Goal: Transaction & Acquisition: Purchase product/service

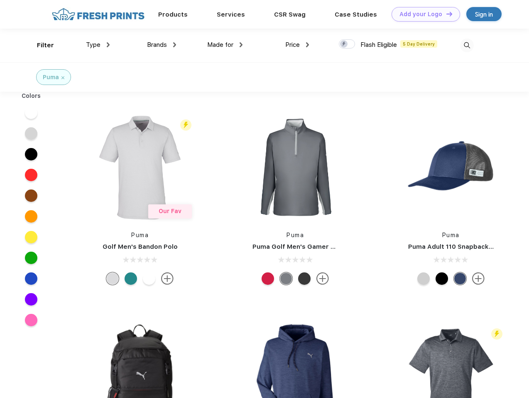
scroll to position [0, 0]
click at [422, 14] on link "Add your Logo Design Tool" at bounding box center [425, 14] width 68 height 15
click at [0, 0] on div "Design Tool" at bounding box center [0, 0] width 0 height 0
click at [445, 14] on link "Add your Logo Design Tool" at bounding box center [425, 14] width 68 height 15
click at [40, 45] on div "Filter" at bounding box center [45, 46] width 17 height 10
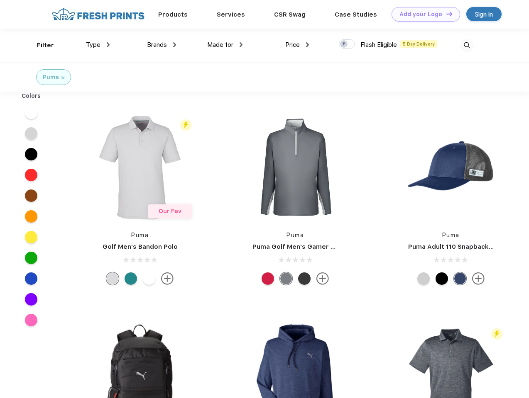
click at [98, 45] on span "Type" at bounding box center [93, 44] width 15 height 7
click at [161, 45] on span "Brands" at bounding box center [157, 44] width 20 height 7
click at [225, 45] on span "Made for" at bounding box center [220, 44] width 26 height 7
click at [297, 45] on span "Price" at bounding box center [292, 44] width 15 height 7
click at [347, 44] on div at bounding box center [347, 43] width 16 height 9
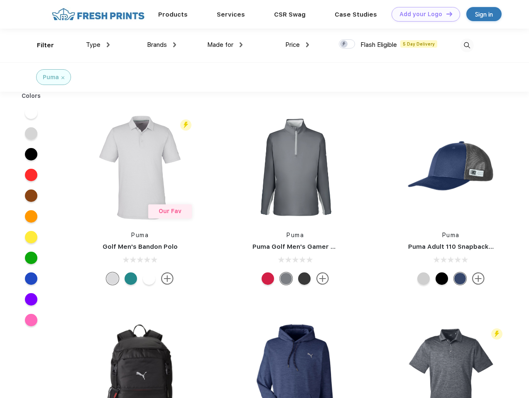
click at [344, 44] on input "checkbox" at bounding box center [341, 41] width 5 height 5
click at [466, 45] on img at bounding box center [467, 46] width 14 height 14
